Goal: Navigation & Orientation: Find specific page/section

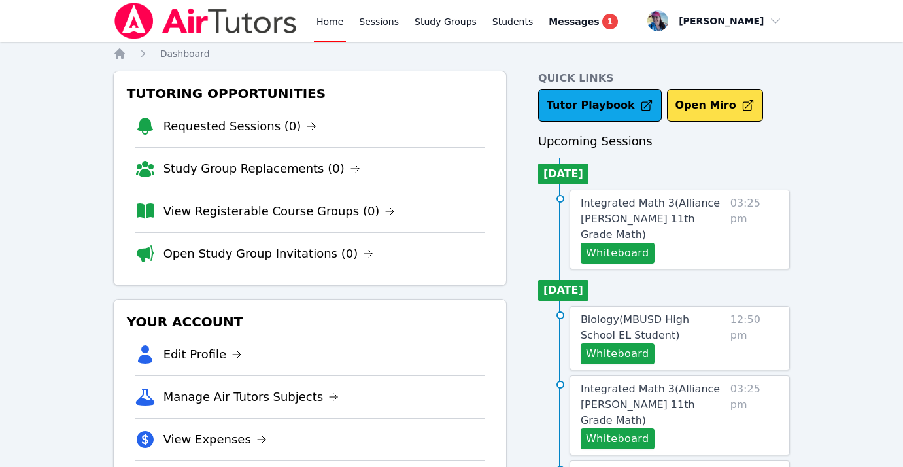
click at [331, 23] on link "Home" at bounding box center [330, 21] width 32 height 42
